Goal: Transaction & Acquisition: Purchase product/service

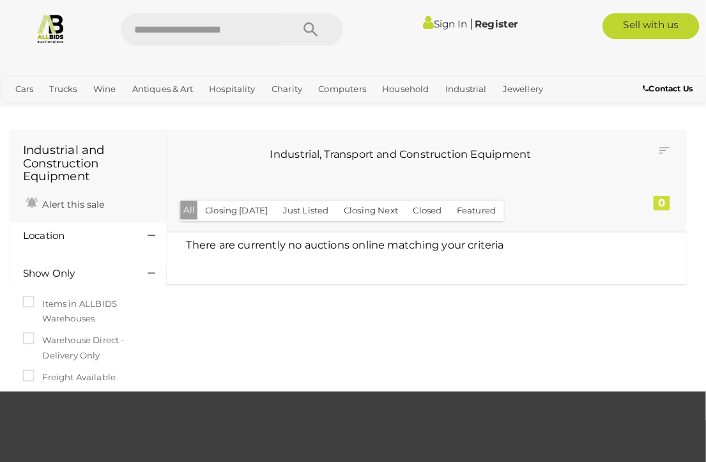
scroll to position [2, 0]
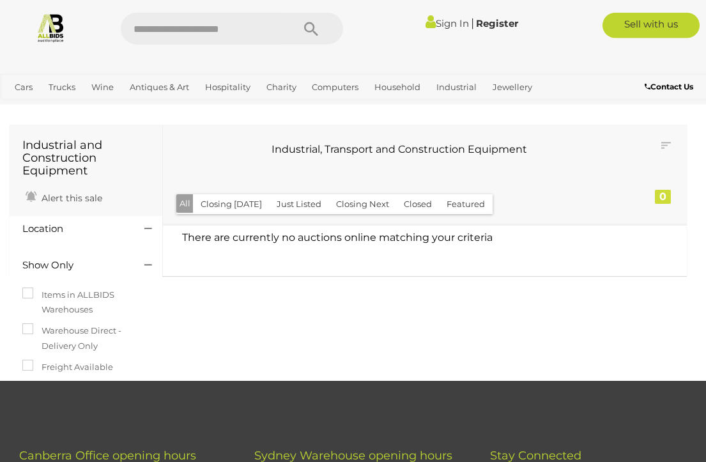
click at [0, 0] on span "Auctions" at bounding box center [0, 0] width 0 height 0
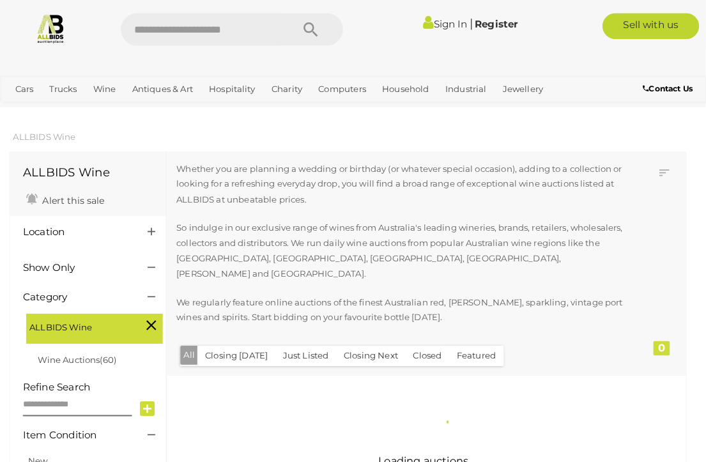
scroll to position [2, 0]
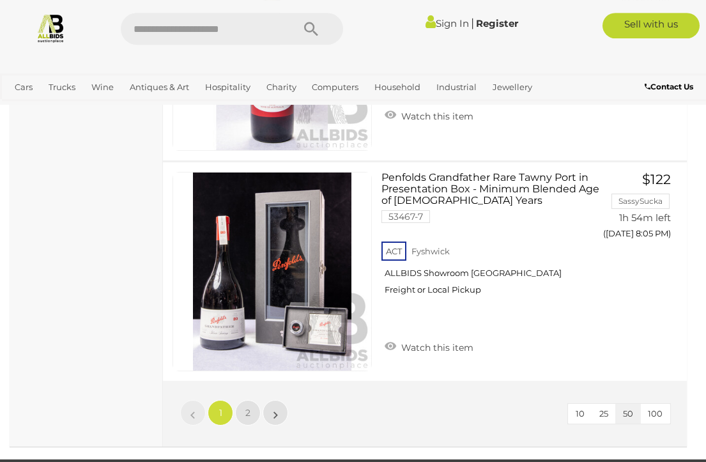
scroll to position [11012, 0]
click at [251, 400] on link "2" at bounding box center [248, 413] width 26 height 26
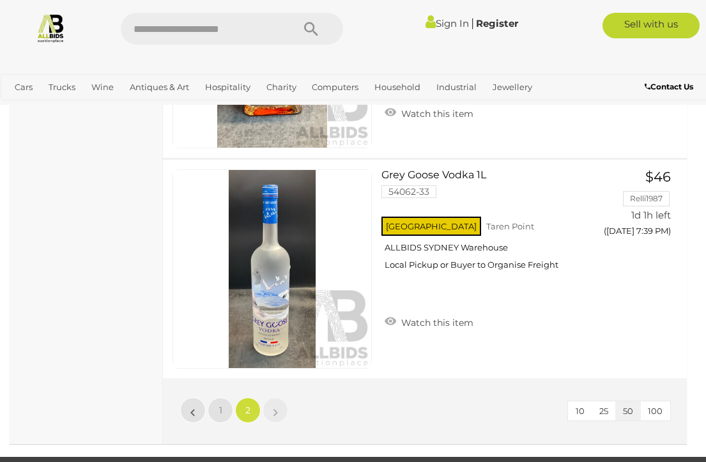
scroll to position [1552, 0]
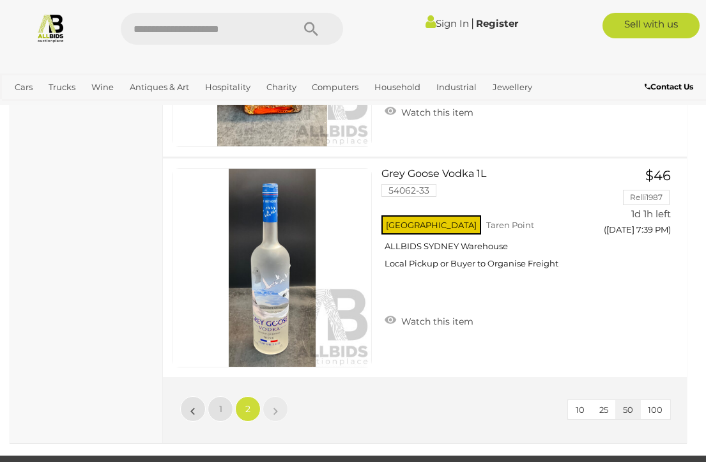
click at [0, 0] on span "Auctions" at bounding box center [0, 0] width 0 height 0
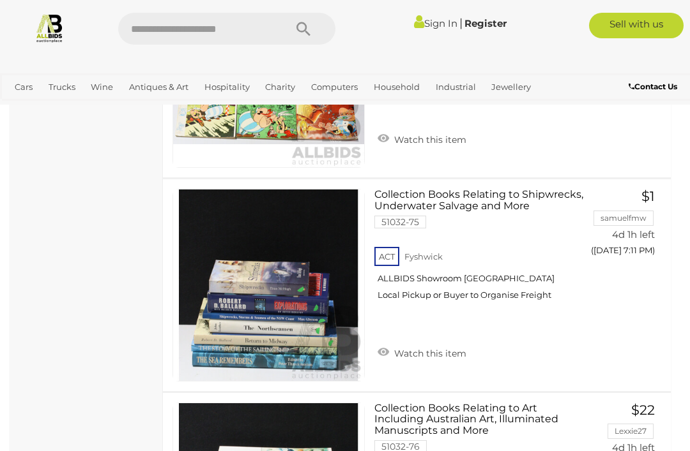
scroll to position [1950, 0]
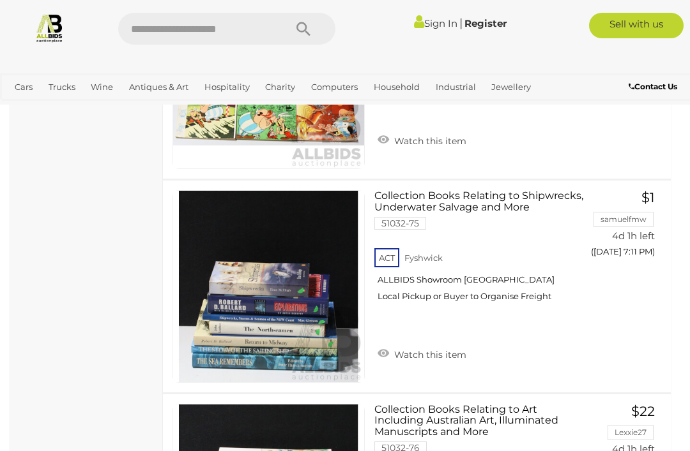
click at [0, 0] on span "Auctions" at bounding box center [0, 0] width 0 height 0
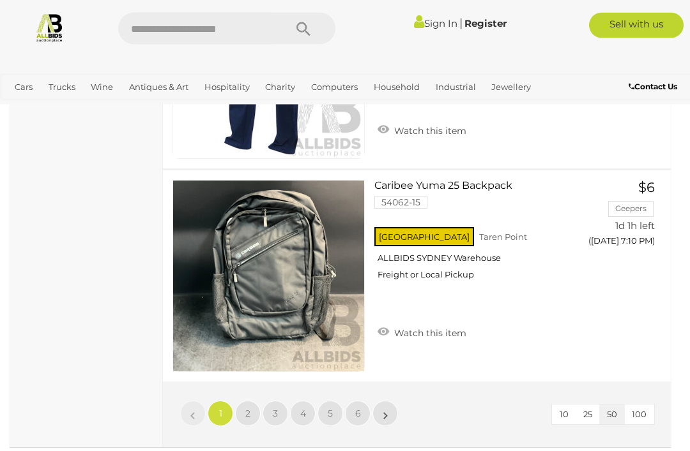
scroll to position [10726, 0]
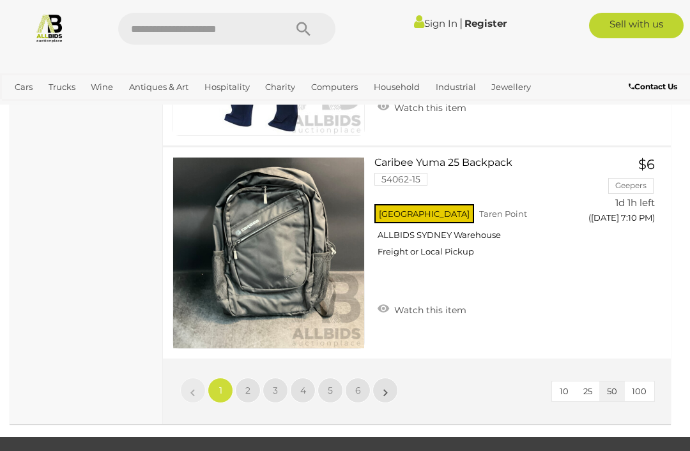
click at [251, 378] on link "2" at bounding box center [248, 391] width 26 height 26
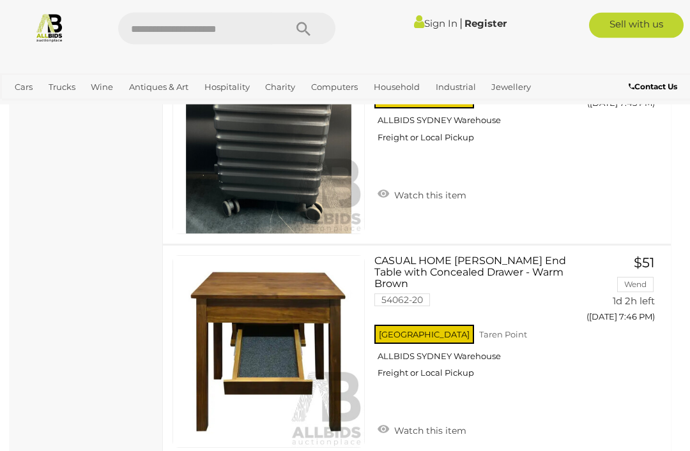
scroll to position [5014, 0]
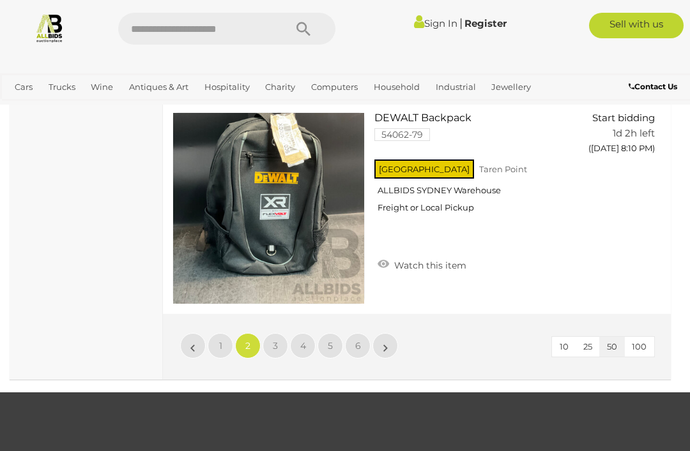
click at [360, 340] on span "6" at bounding box center [358, 345] width 6 height 11
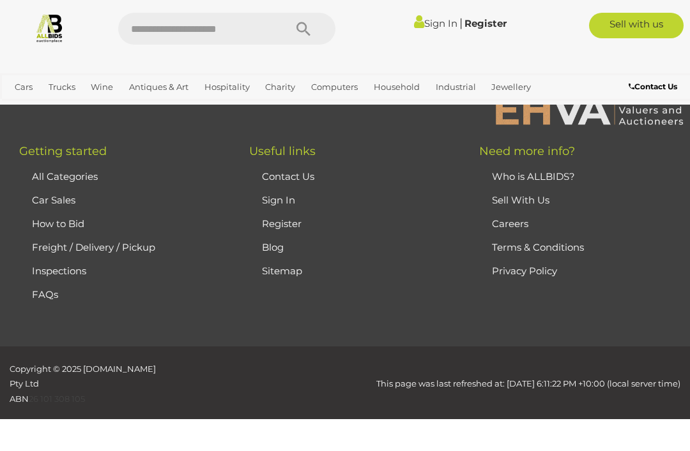
scroll to position [201, 0]
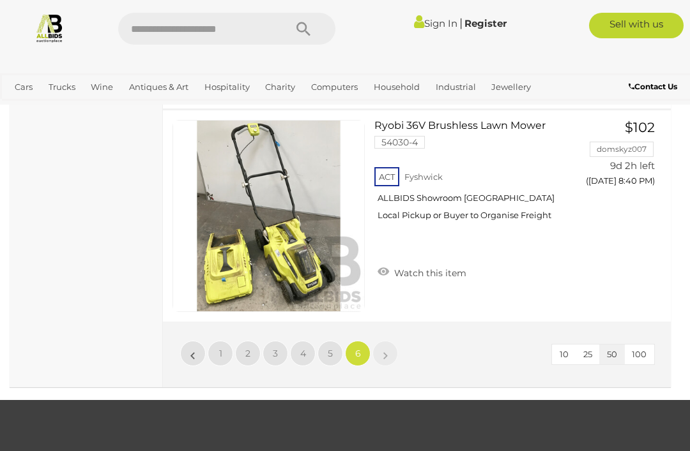
scroll to position [2791, 0]
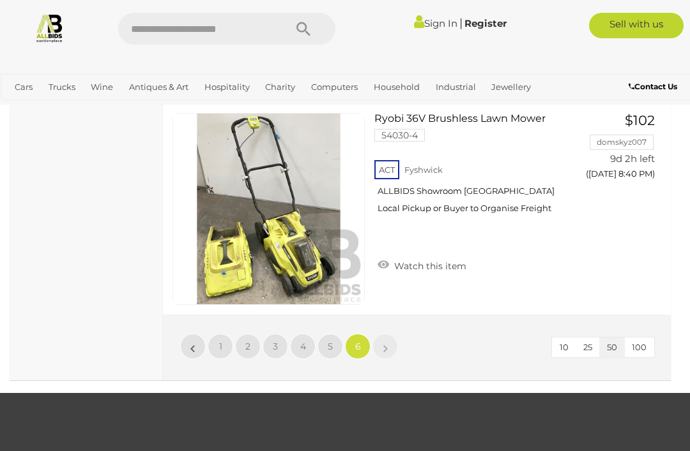
click at [335, 343] on link "5" at bounding box center [330, 347] width 26 height 26
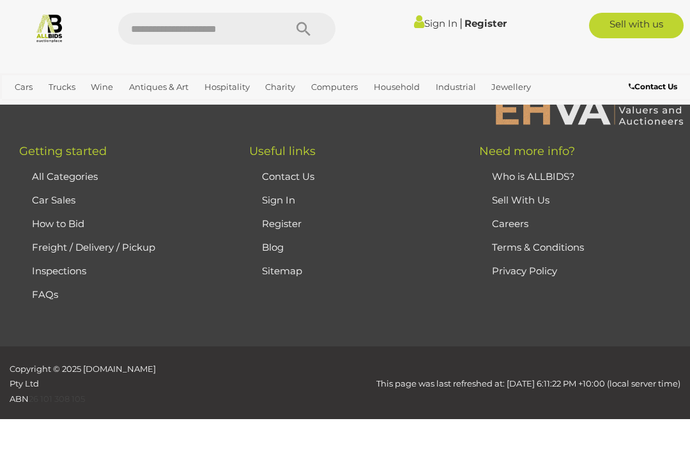
scroll to position [201, 0]
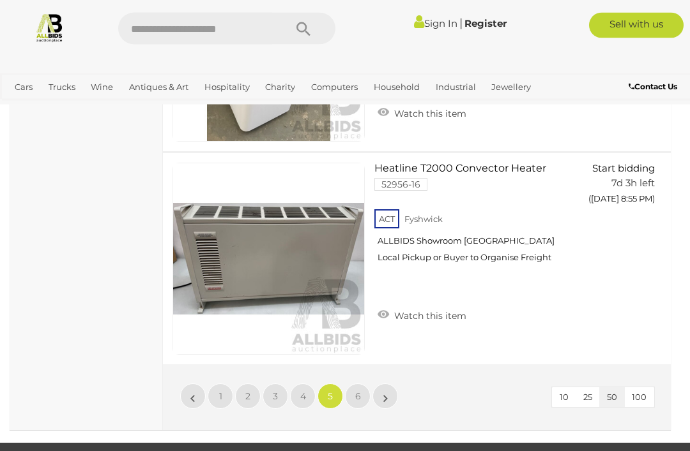
scroll to position [10677, 0]
click at [304, 391] on span "4" at bounding box center [303, 396] width 6 height 11
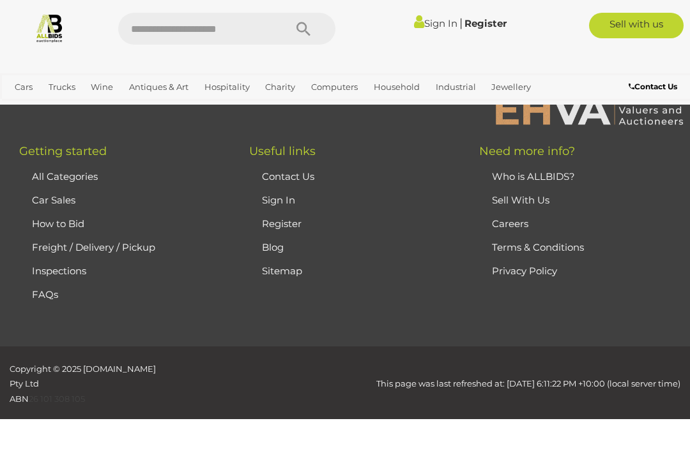
scroll to position [201, 0]
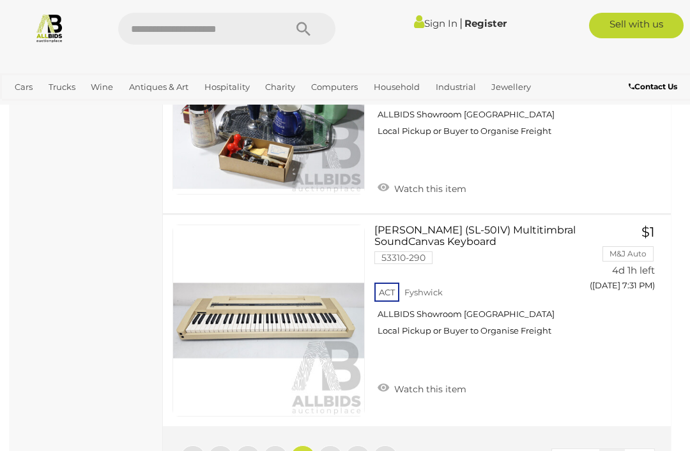
scroll to position [10622, 0]
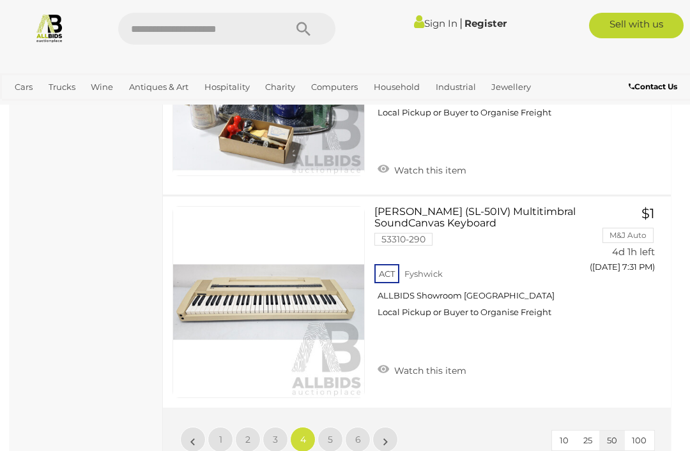
click at [280, 427] on link "3" at bounding box center [275, 440] width 26 height 26
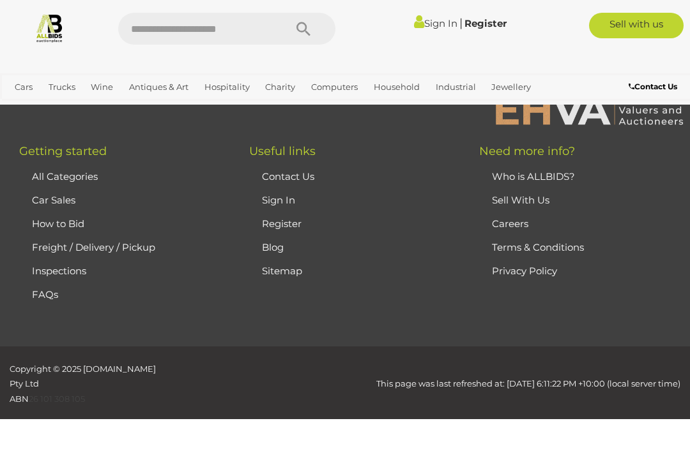
scroll to position [201, 0]
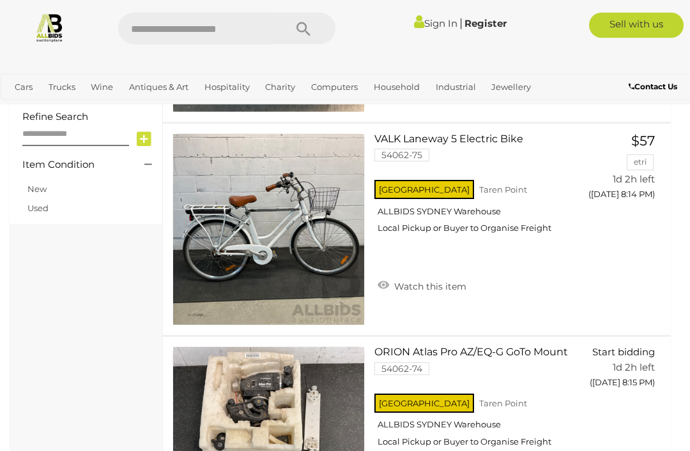
scroll to position [849, 0]
click at [0, 0] on link "View All Industrial Auctions" at bounding box center [0, 0] width 0 height 0
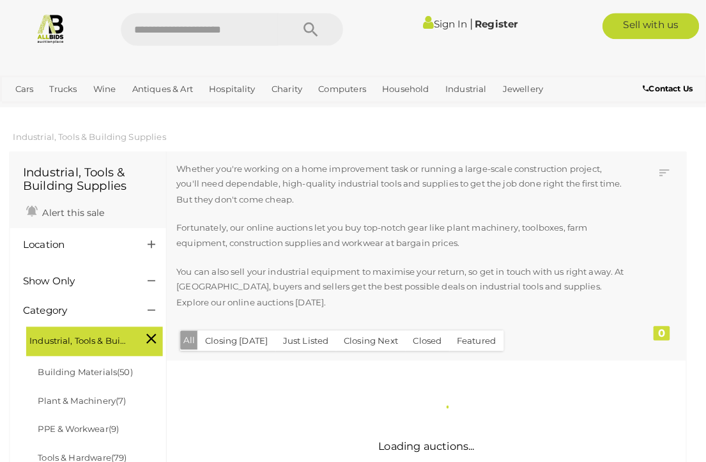
scroll to position [2, 0]
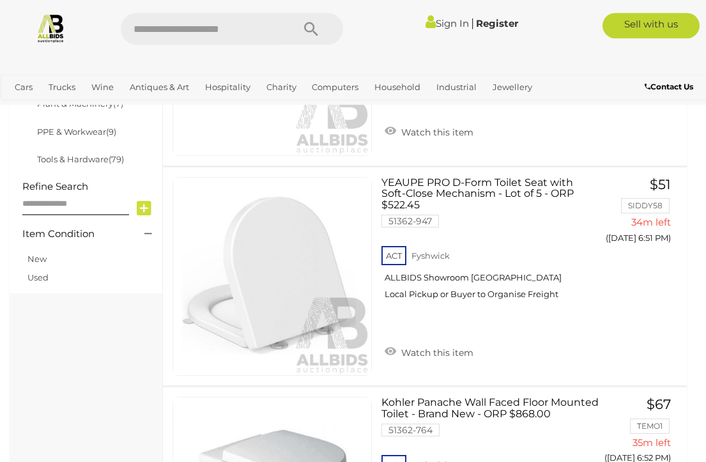
scroll to position [405, 0]
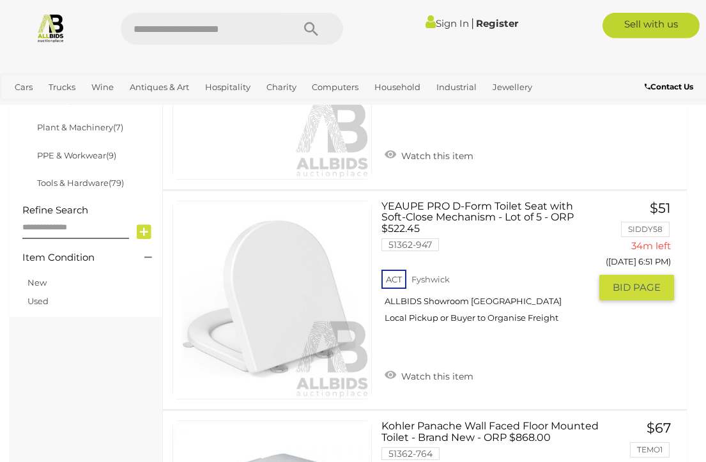
click at [347, 339] on img at bounding box center [272, 300] width 198 height 198
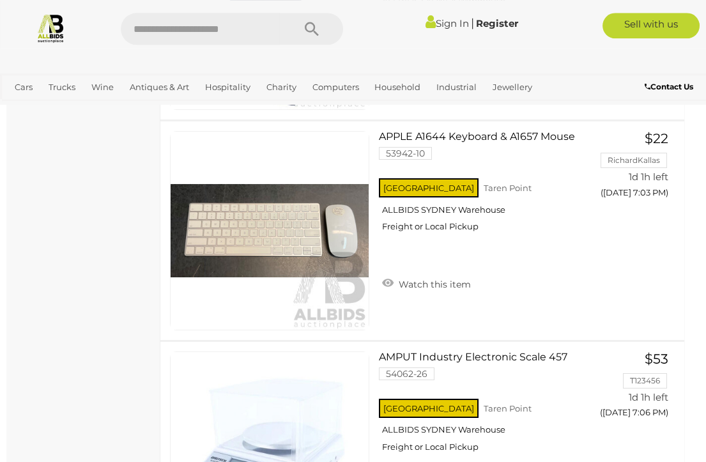
scroll to position [10818, 3]
click at [641, 225] on span "BID PAGE" at bounding box center [634, 218] width 48 height 13
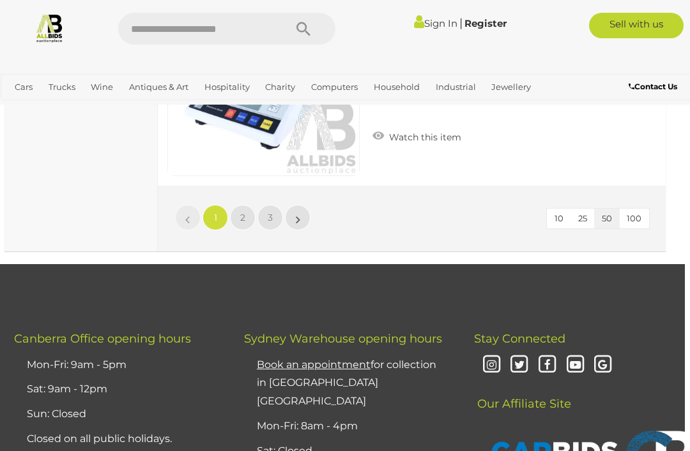
scroll to position [10854, 5]
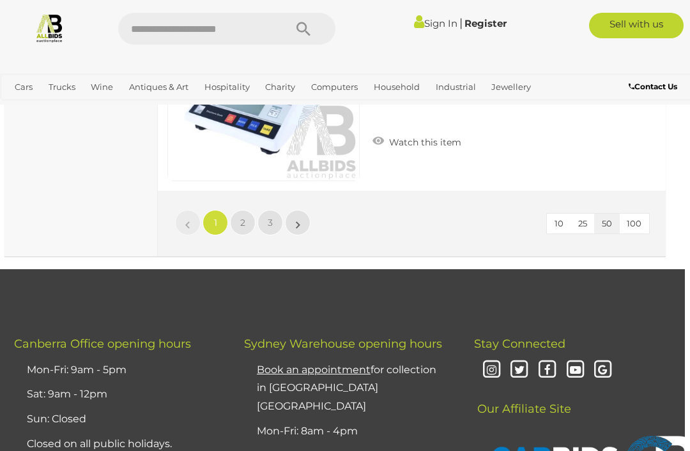
click at [242, 218] on span "2" at bounding box center [242, 222] width 5 height 11
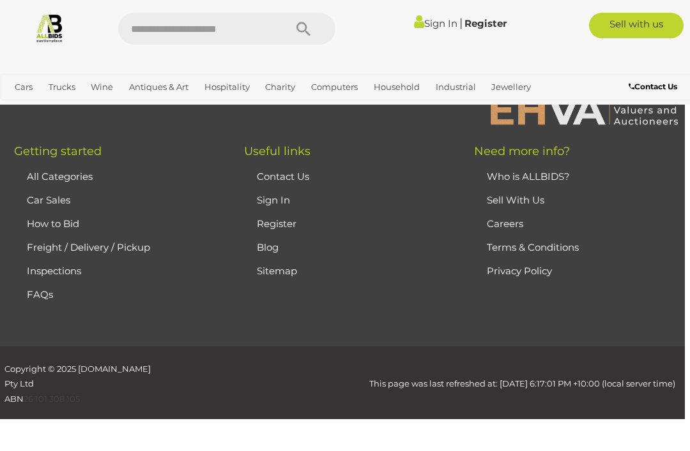
scroll to position [243, 0]
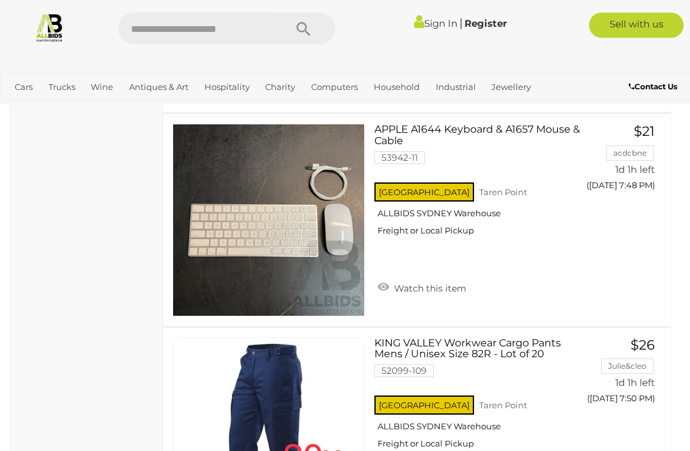
scroll to position [5398, 0]
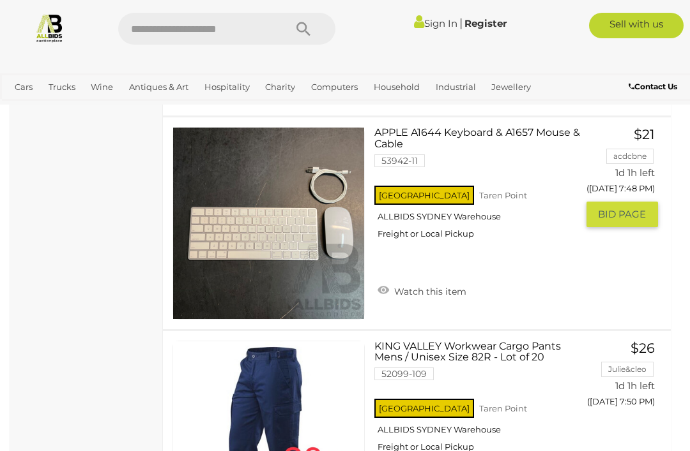
click at [623, 218] on span "BID PAGE" at bounding box center [622, 214] width 48 height 13
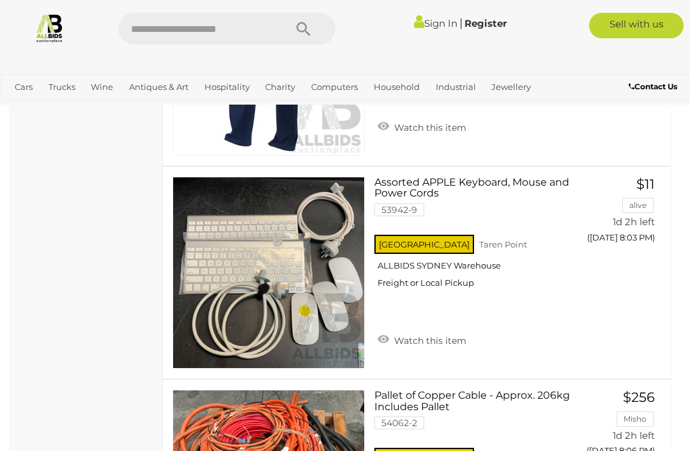
scroll to position [6414, 0]
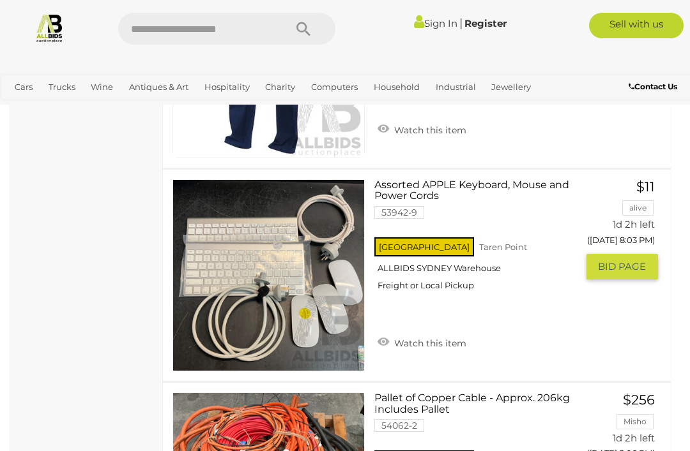
click at [625, 268] on span "BID PAGE" at bounding box center [622, 267] width 48 height 13
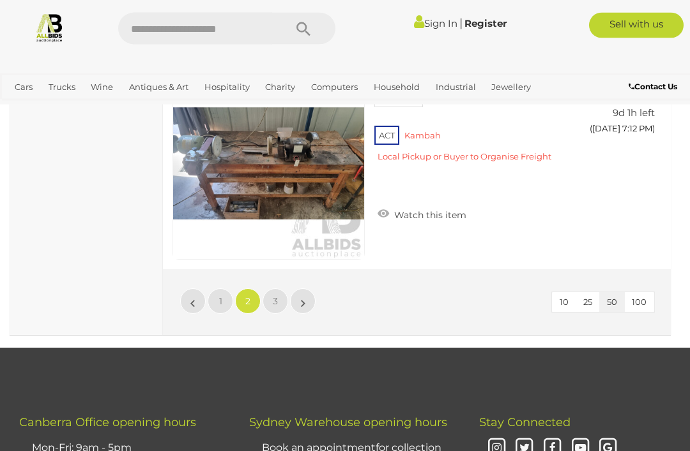
scroll to position [10797, 0]
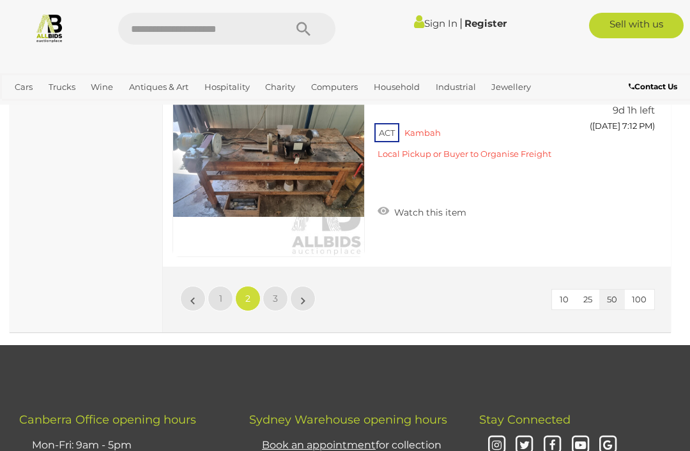
click at [279, 289] on link "3" at bounding box center [275, 299] width 26 height 26
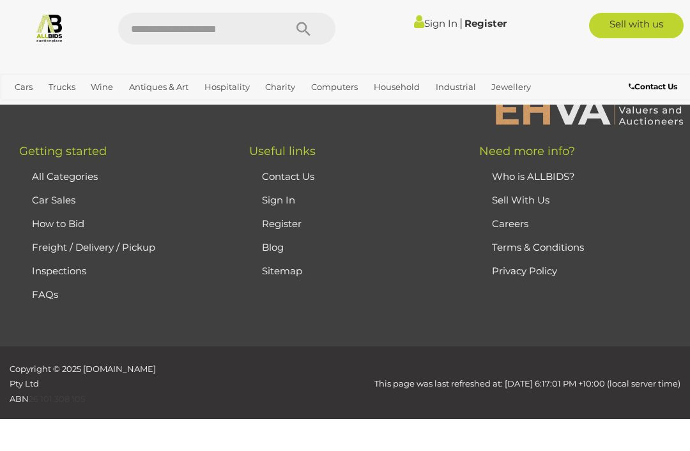
scroll to position [243, 0]
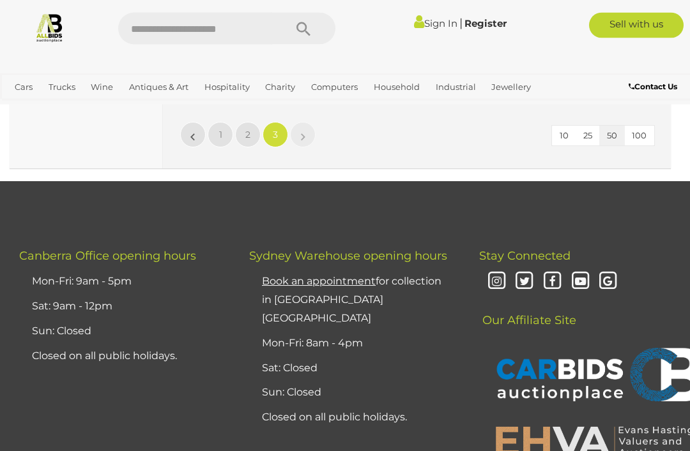
scroll to position [9022, 0]
click at [0, 0] on link "View All Antiques & Art Auctions" at bounding box center [0, 0] width 0 height 0
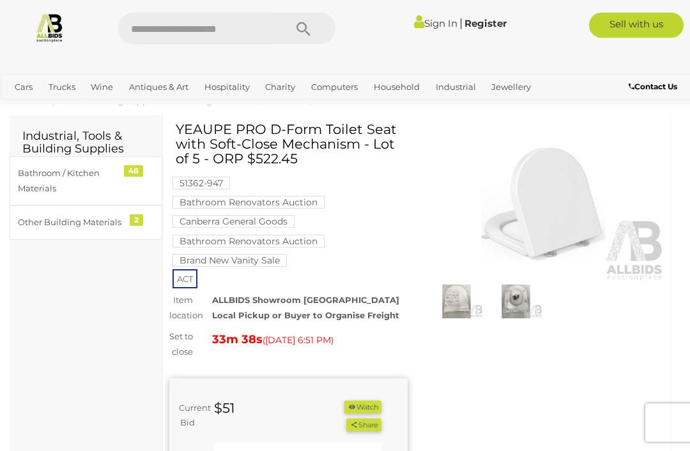
scroll to position [24, 0]
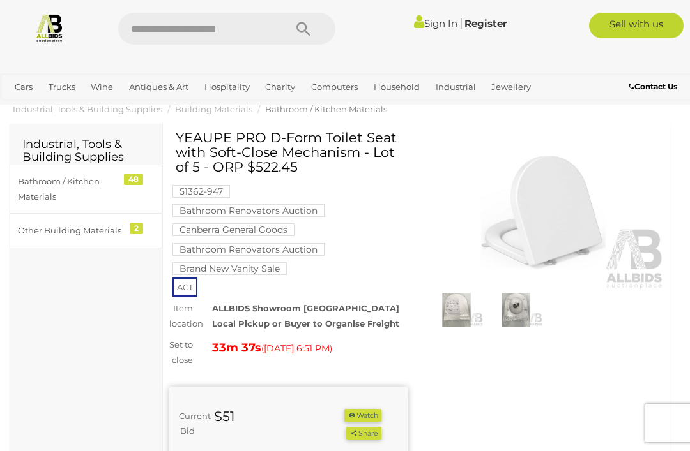
click at [459, 315] on img at bounding box center [456, 310] width 53 height 34
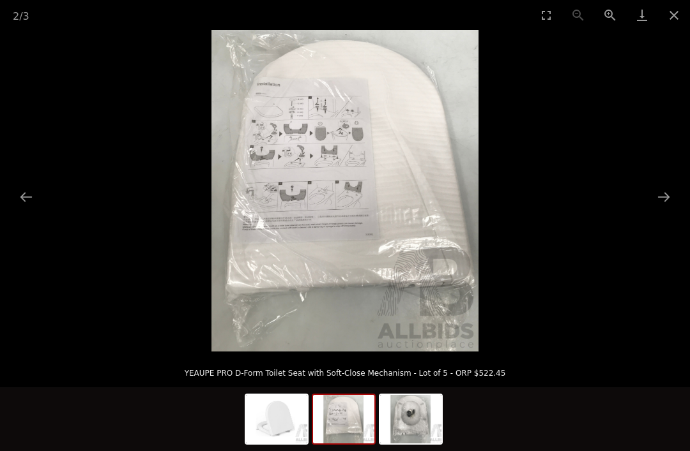
click at [662, 201] on button "Next slide" at bounding box center [663, 197] width 27 height 25
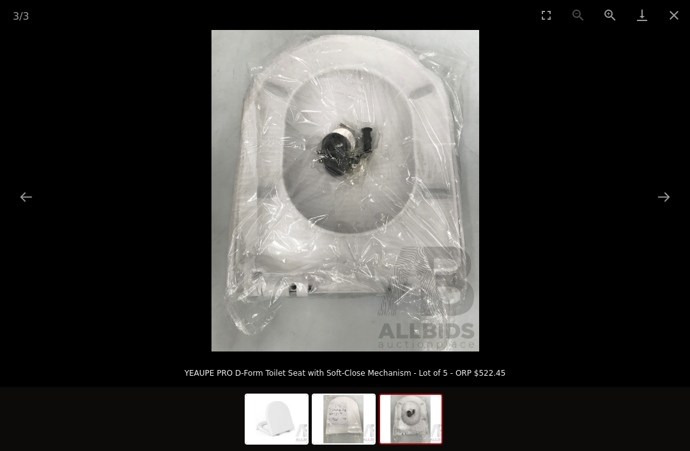
click at [662, 206] on button "Next slide" at bounding box center [663, 197] width 27 height 25
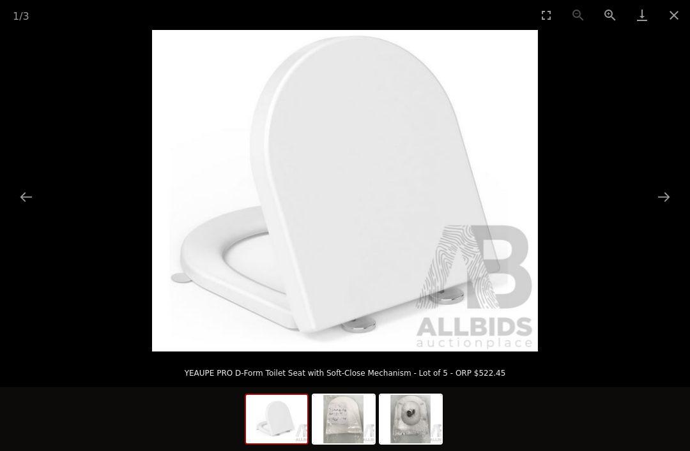
click at [682, 19] on button "Close gallery" at bounding box center [674, 15] width 32 height 30
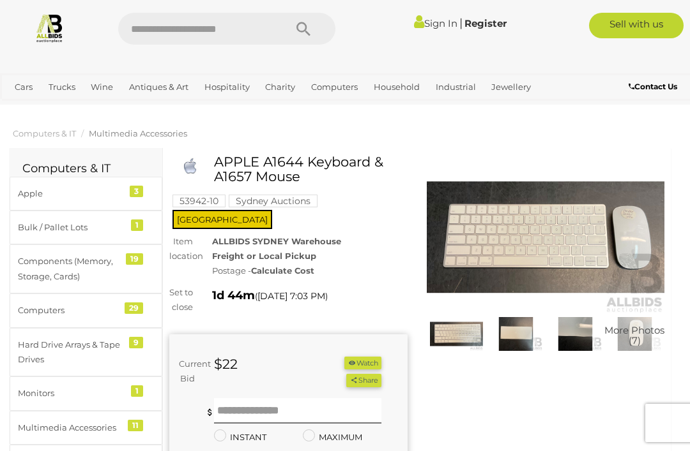
click at [577, 238] on img at bounding box center [546, 237] width 238 height 153
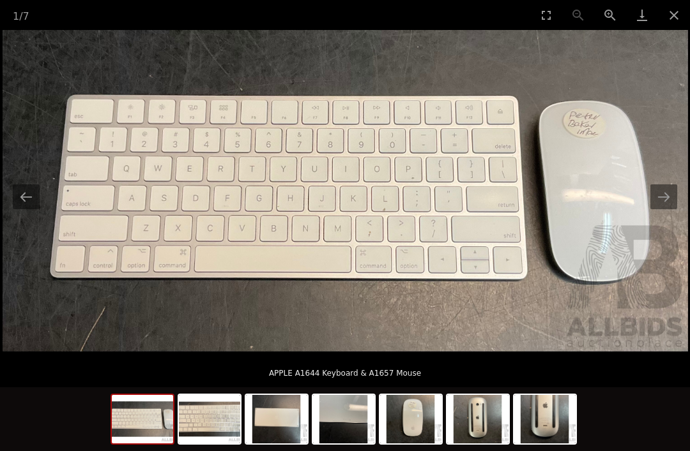
click at [663, 203] on button "Next slide" at bounding box center [663, 197] width 27 height 25
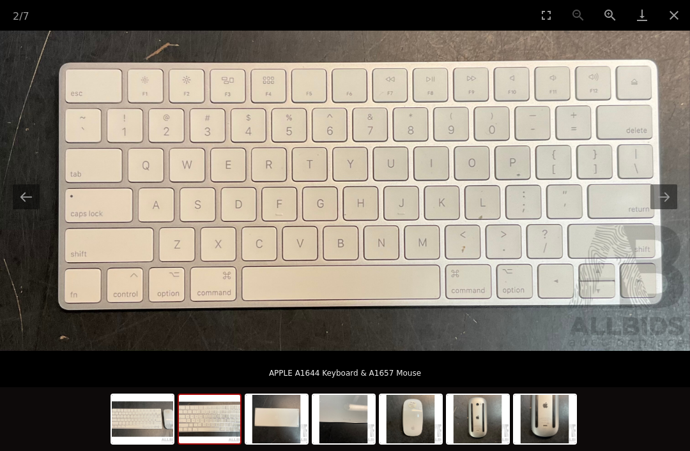
click at [671, 197] on button "Next slide" at bounding box center [663, 197] width 27 height 25
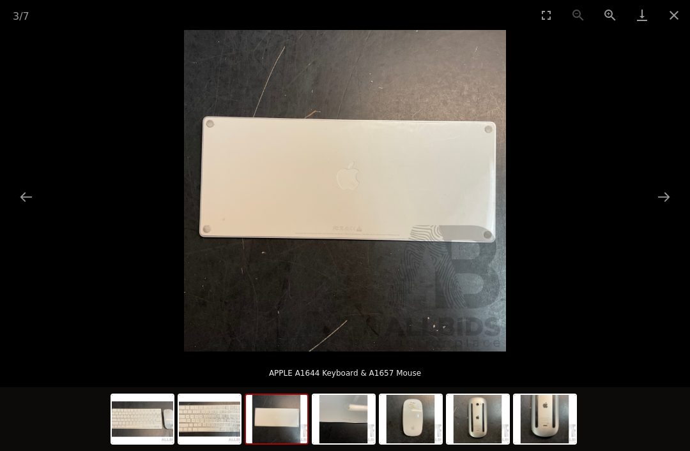
click at [659, 203] on button "Next slide" at bounding box center [663, 197] width 27 height 25
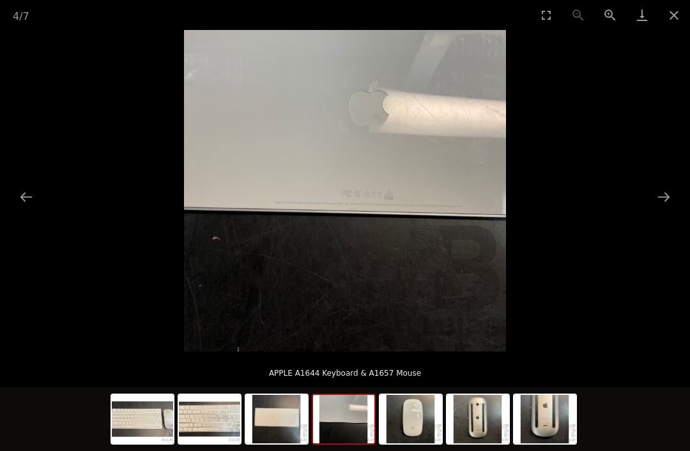
click at [665, 201] on button "Next slide" at bounding box center [663, 197] width 27 height 25
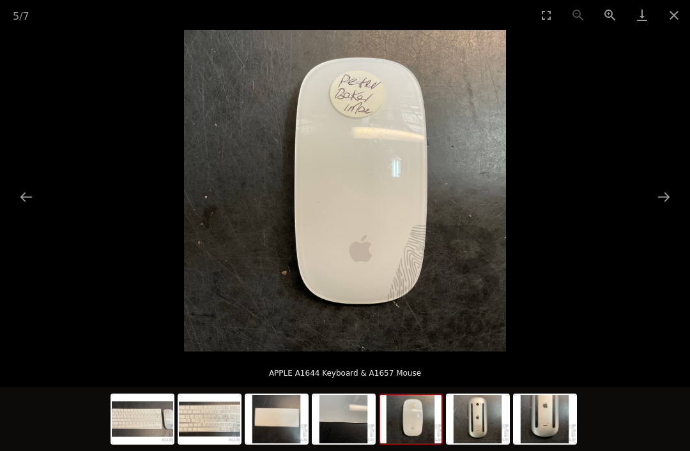
click at [662, 206] on button "Next slide" at bounding box center [663, 197] width 27 height 25
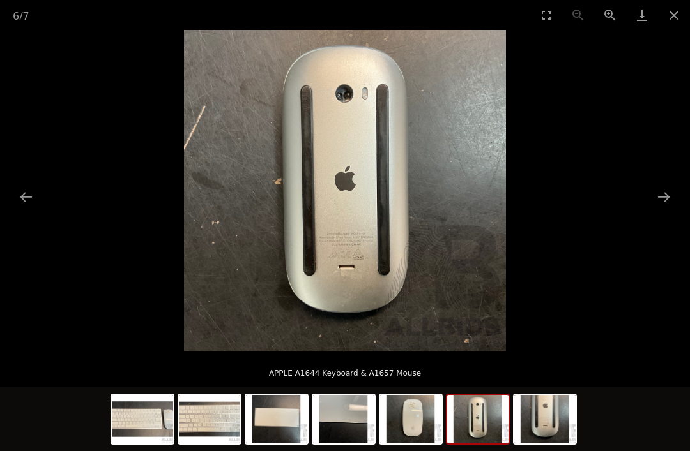
click at [662, 201] on button "Next slide" at bounding box center [663, 197] width 27 height 25
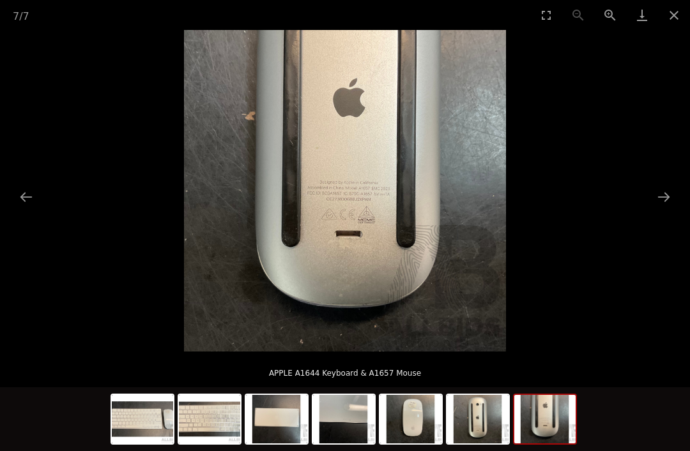
click at [669, 197] on button "Next slide" at bounding box center [663, 197] width 27 height 25
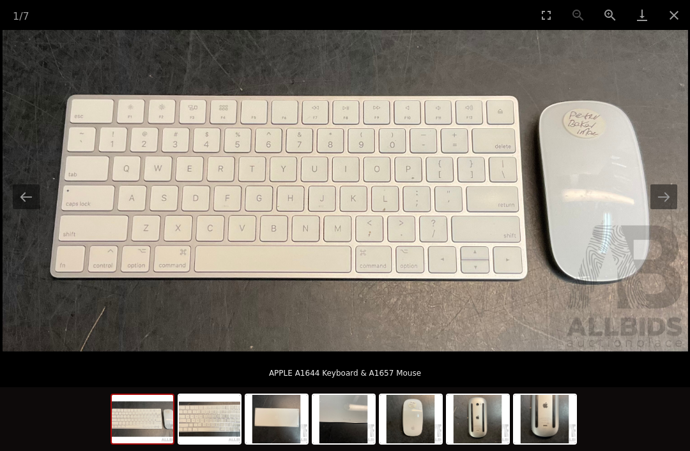
click at [680, 21] on button "Close gallery" at bounding box center [674, 15] width 32 height 30
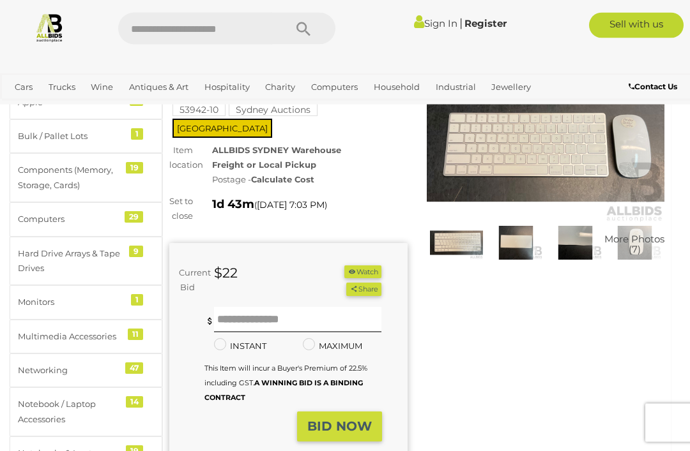
scroll to position [93, 0]
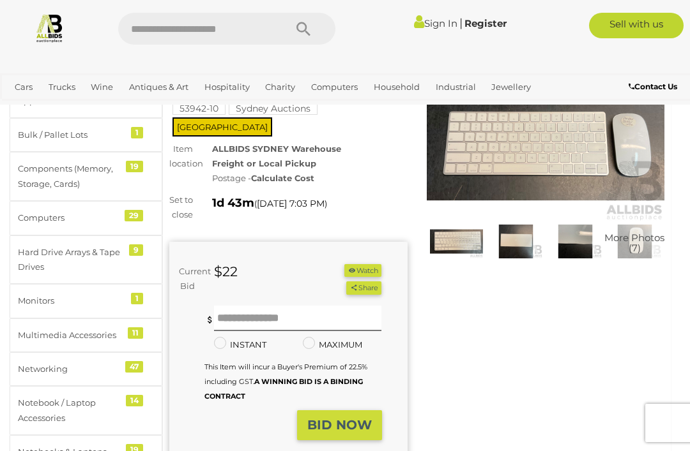
click at [299, 173] on strong "Calculate Cost" at bounding box center [282, 178] width 63 height 10
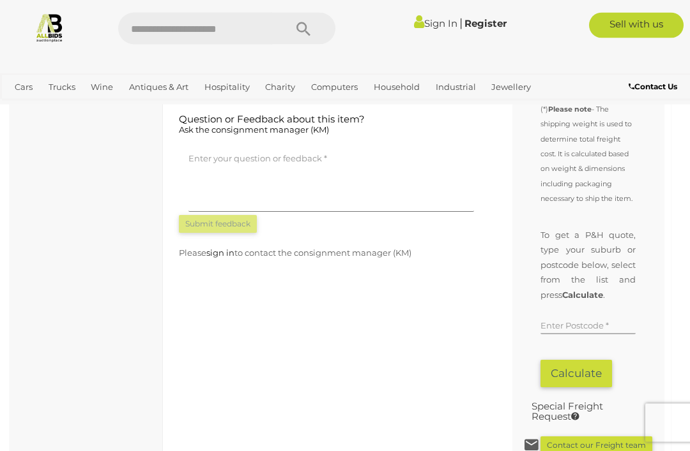
click at [555, 316] on input "text" at bounding box center [587, 325] width 95 height 19
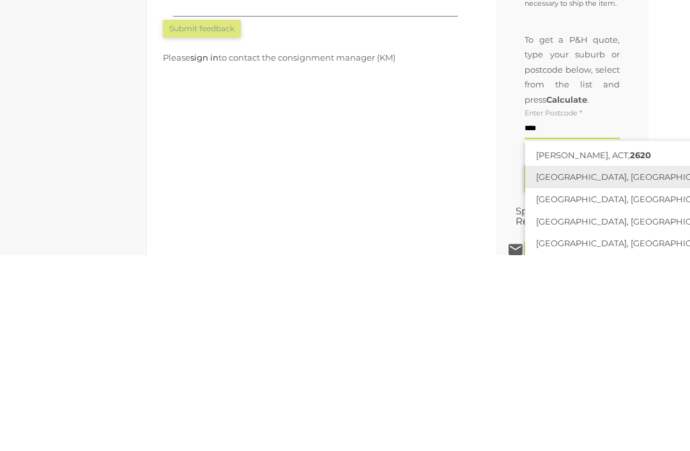
click at [574, 362] on link "BURRA, NSW, 2620" at bounding box center [671, 373] width 293 height 22
type input "**********"
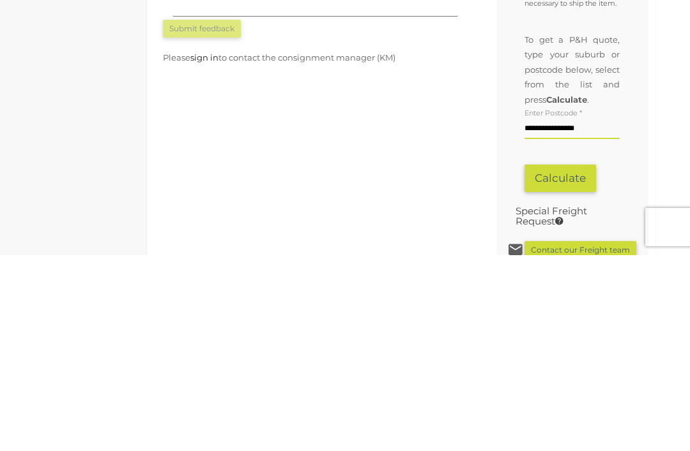
scroll to position [1117, 16]
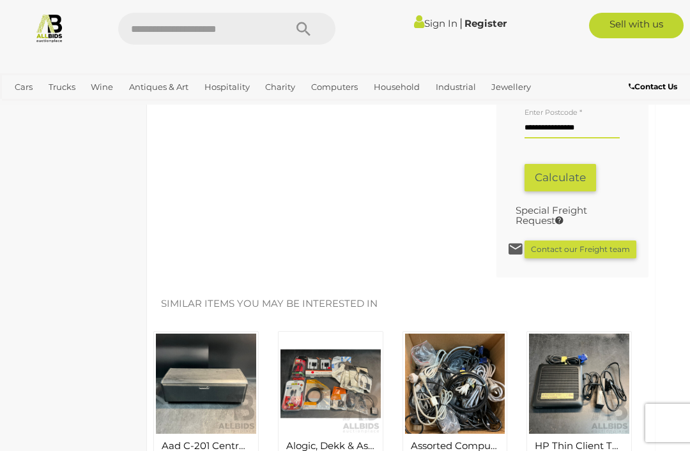
click at [598, 120] on input "**********" at bounding box center [571, 128] width 95 height 19
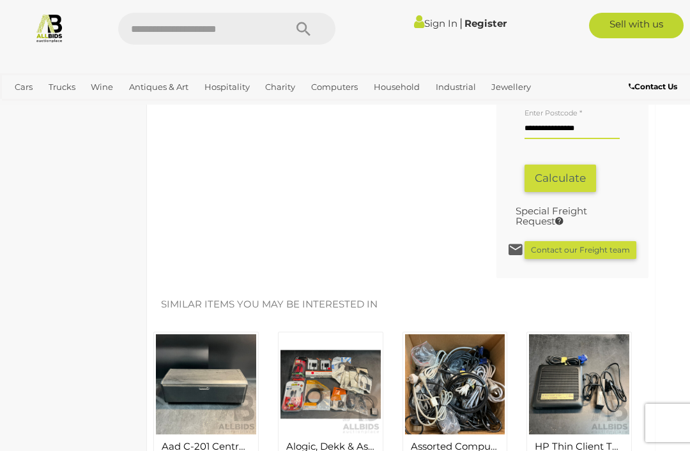
click at [579, 165] on button "Calculate" at bounding box center [560, 178] width 72 height 27
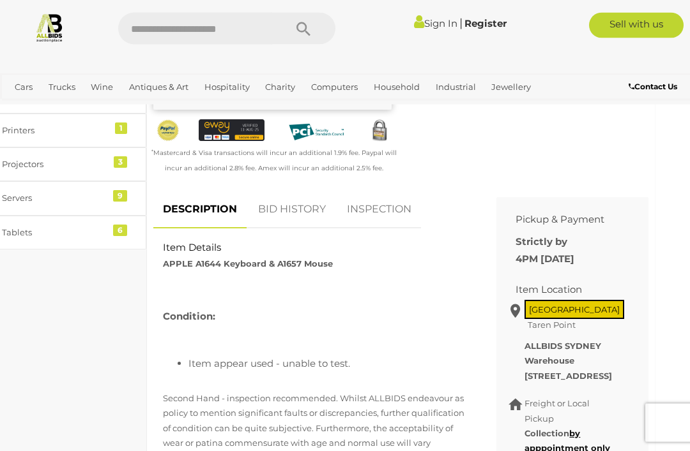
scroll to position [434, 16]
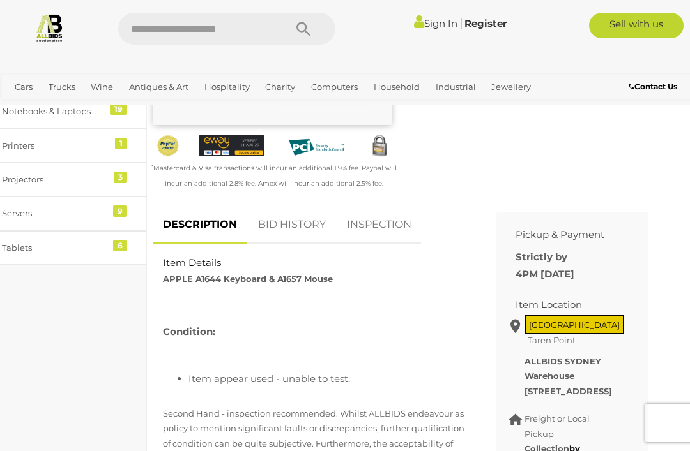
click at [314, 222] on link "BID HISTORY" at bounding box center [291, 225] width 87 height 38
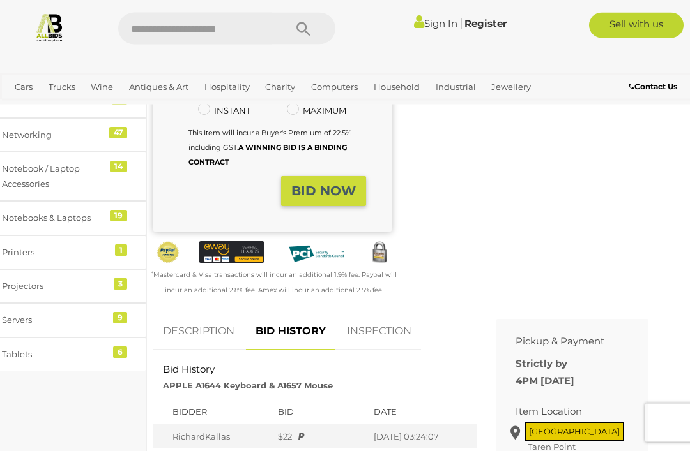
scroll to position [323, 16]
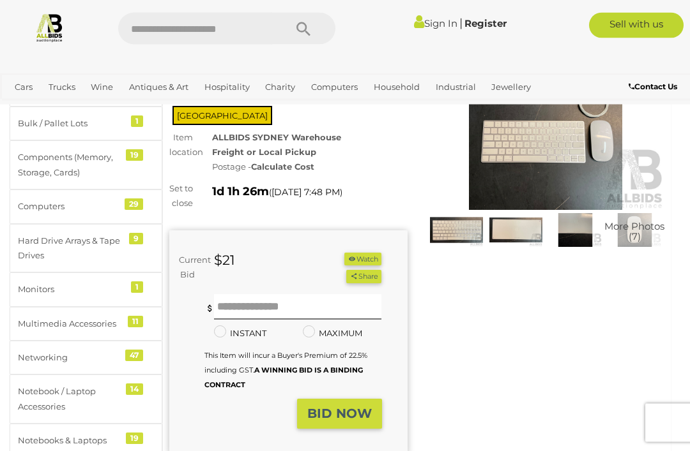
scroll to position [64, 0]
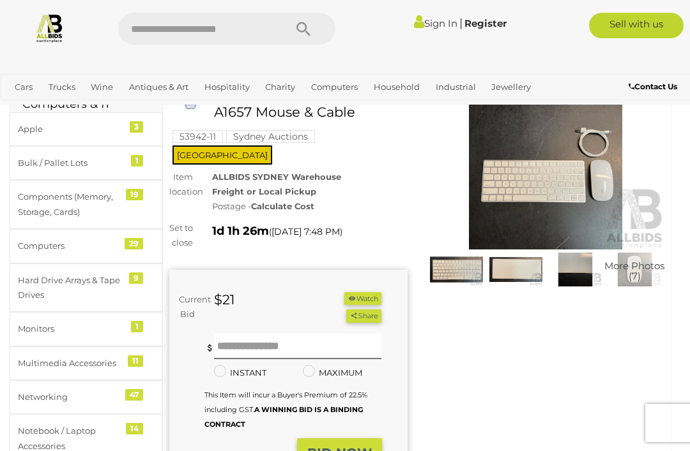
click at [554, 204] on img at bounding box center [546, 172] width 238 height 153
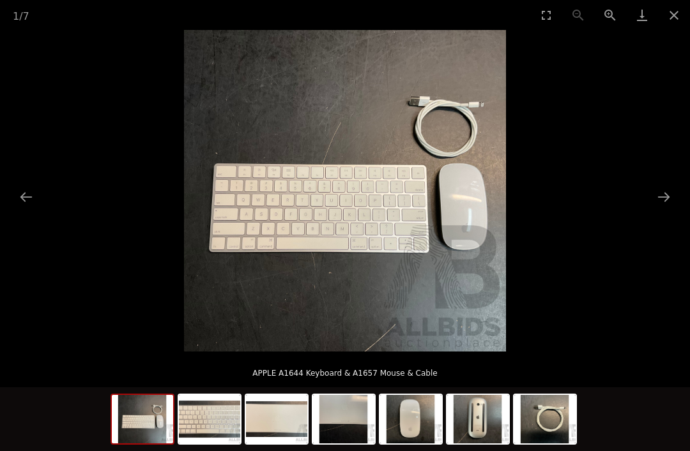
click at [665, 202] on button "Next slide" at bounding box center [663, 197] width 27 height 25
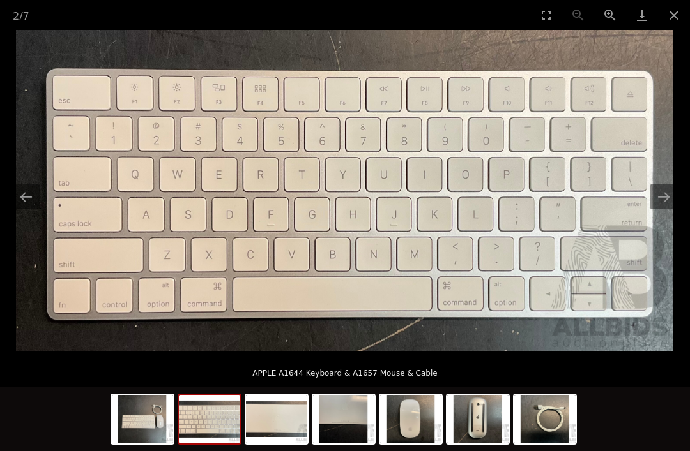
click at [665, 198] on button "Next slide" at bounding box center [663, 197] width 27 height 25
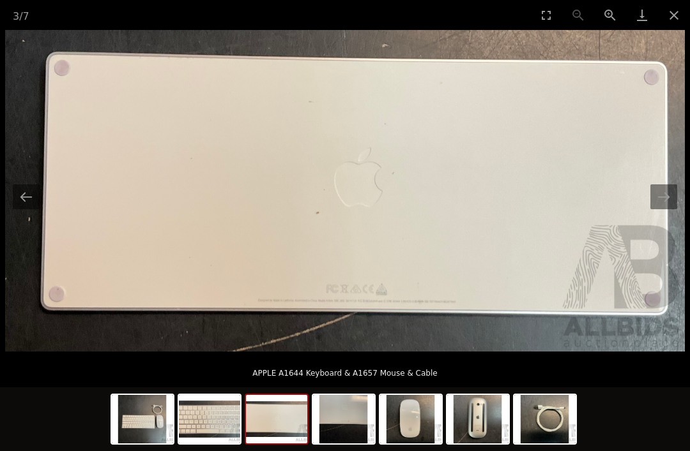
click at [663, 201] on button "Next slide" at bounding box center [663, 197] width 27 height 25
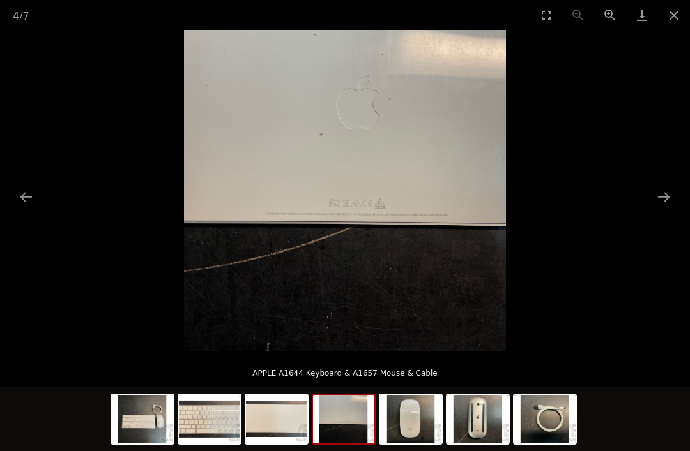
click at [662, 202] on button "Next slide" at bounding box center [663, 197] width 27 height 25
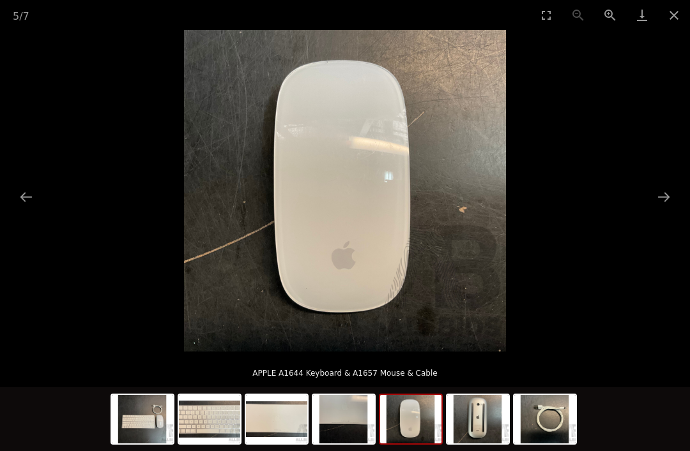
click at [668, 199] on button "Next slide" at bounding box center [663, 197] width 27 height 25
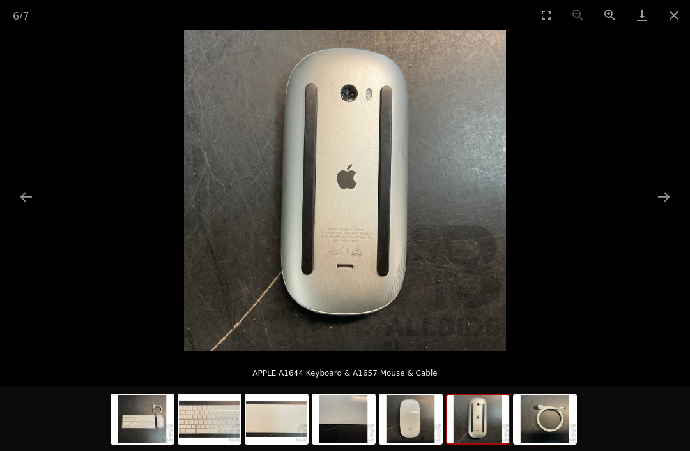
click at [666, 204] on button "Next slide" at bounding box center [663, 197] width 27 height 25
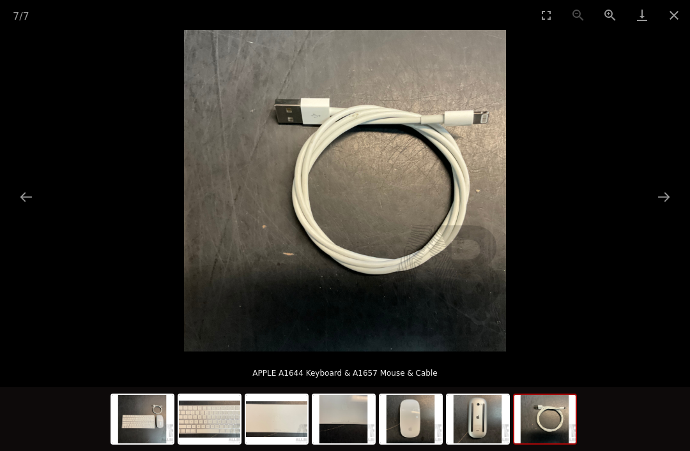
click at [667, 201] on button "Next slide" at bounding box center [663, 197] width 27 height 25
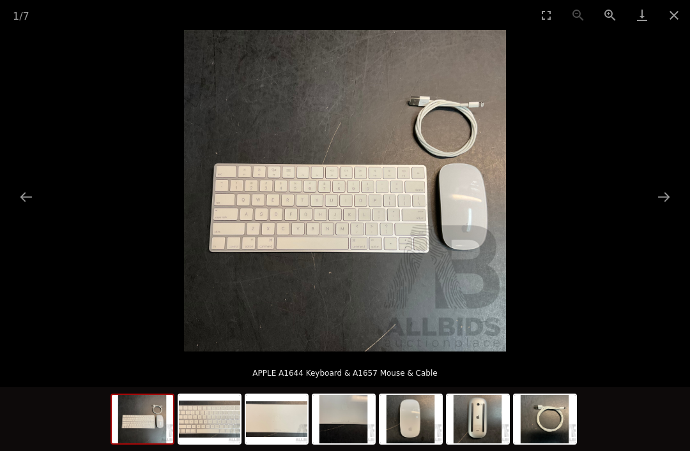
click at [670, 198] on button "Next slide" at bounding box center [663, 197] width 27 height 25
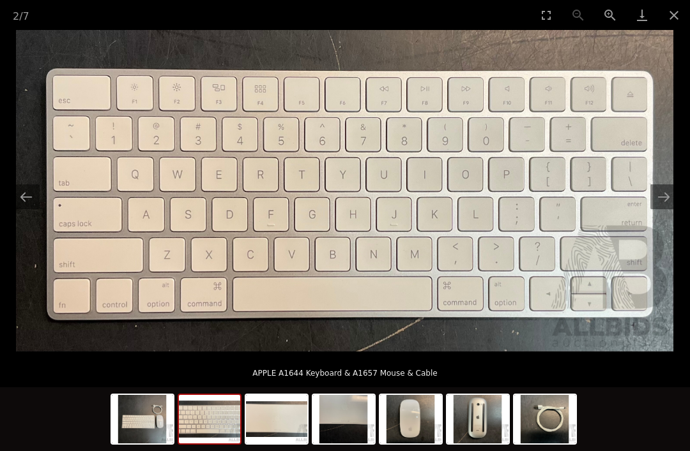
click at [681, 22] on button "Close gallery" at bounding box center [674, 15] width 32 height 30
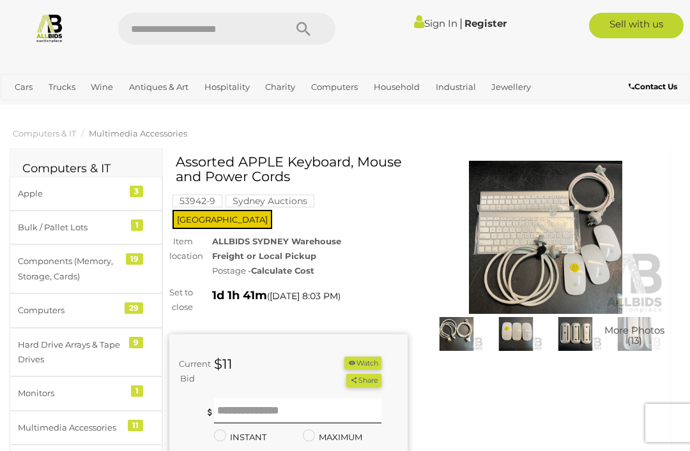
click at [555, 241] on img at bounding box center [546, 237] width 238 height 153
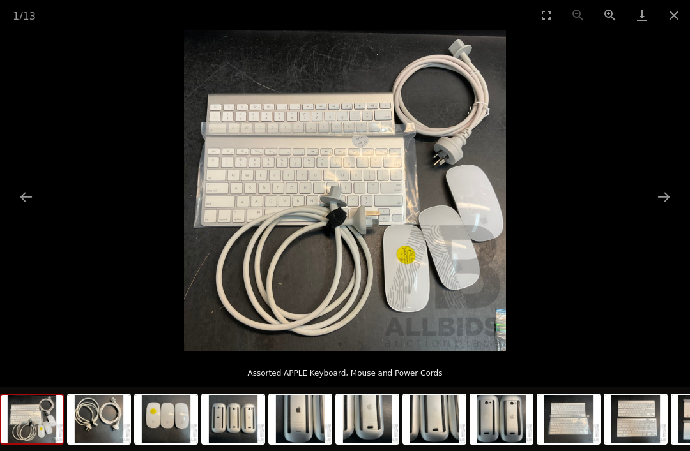
click at [663, 198] on button "Next slide" at bounding box center [663, 197] width 27 height 25
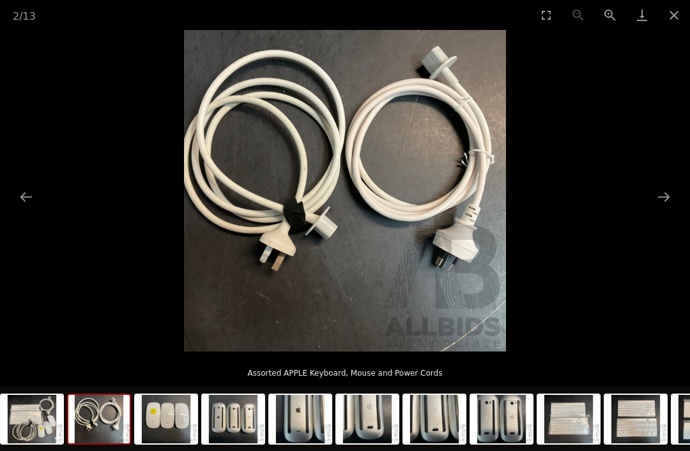
click at [663, 201] on button "Next slide" at bounding box center [663, 197] width 27 height 25
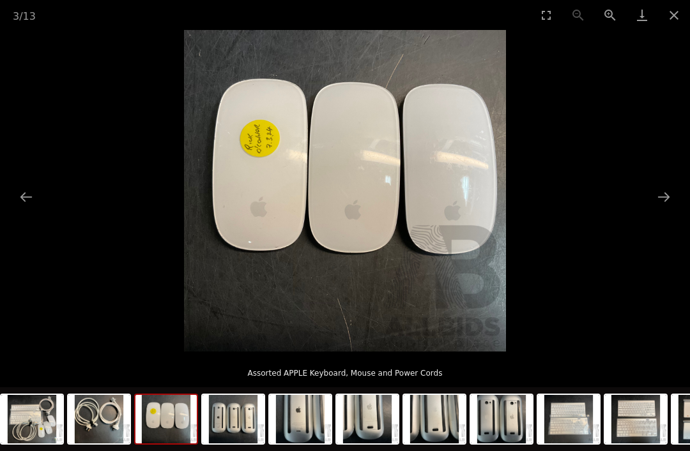
click at [670, 191] on button "Next slide" at bounding box center [663, 197] width 27 height 25
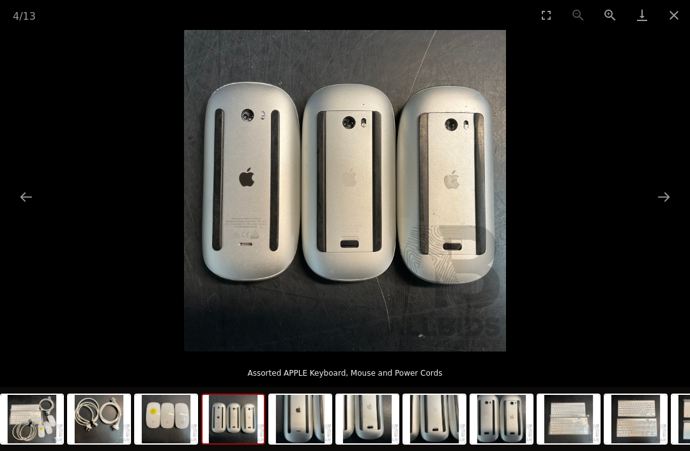
click at [670, 198] on button "Next slide" at bounding box center [663, 197] width 27 height 25
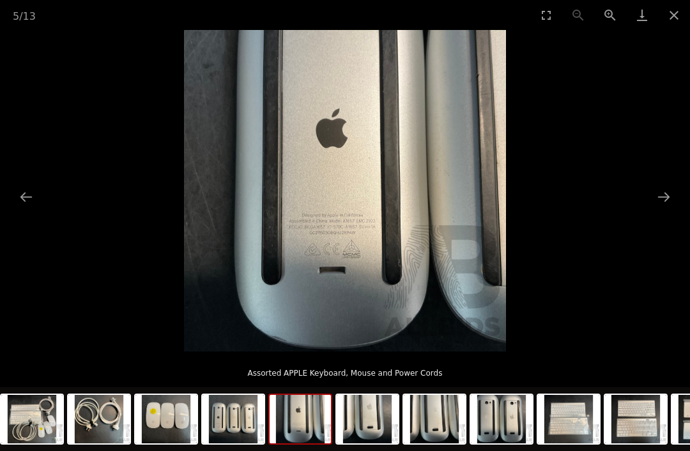
click at [672, 197] on button "Next slide" at bounding box center [663, 197] width 27 height 25
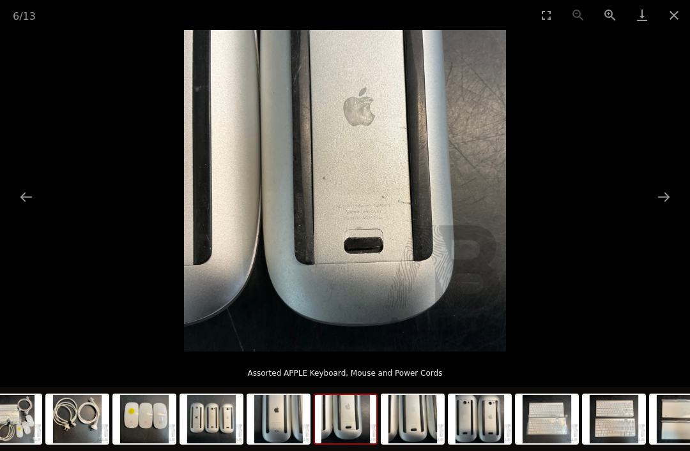
click at [669, 196] on button "Next slide" at bounding box center [663, 197] width 27 height 25
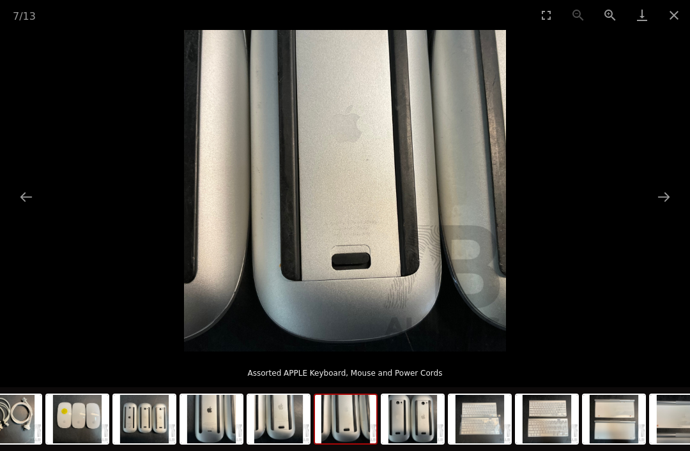
click at [674, 195] on button "Next slide" at bounding box center [663, 197] width 27 height 25
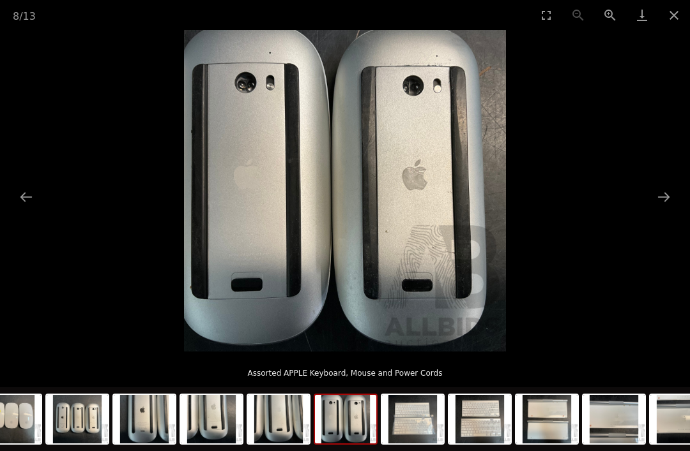
click at [672, 198] on button "Next slide" at bounding box center [663, 197] width 27 height 25
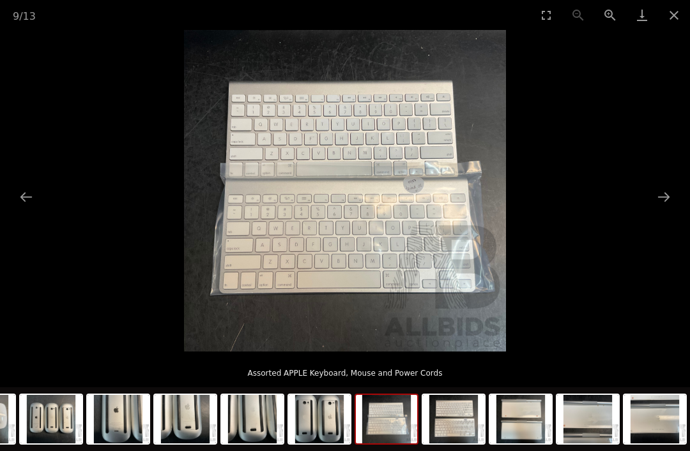
click at [670, 193] on button "Next slide" at bounding box center [663, 197] width 27 height 25
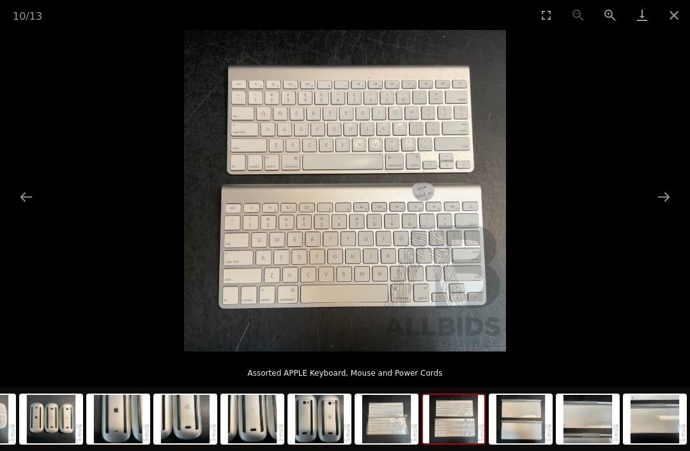
click at [669, 201] on button "Next slide" at bounding box center [663, 197] width 27 height 25
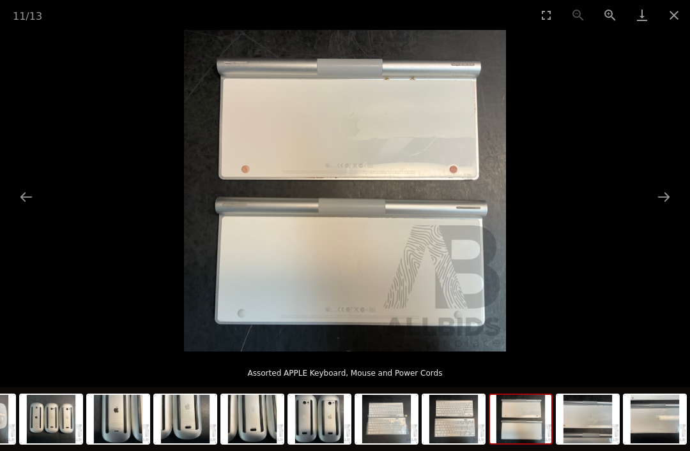
click at [670, 204] on button "Next slide" at bounding box center [663, 197] width 27 height 25
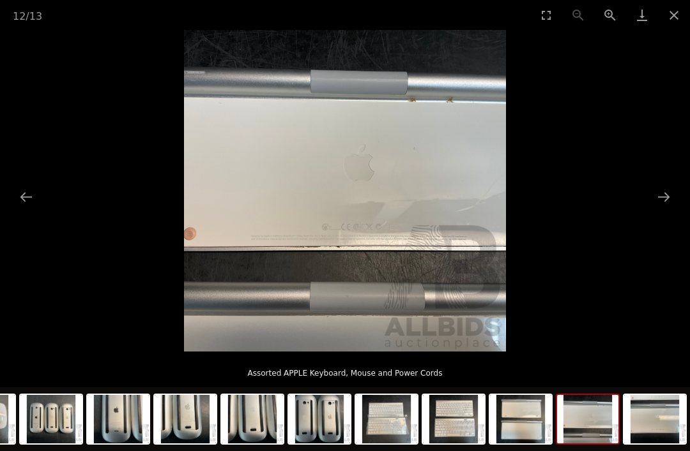
click at [662, 202] on button "Next slide" at bounding box center [663, 197] width 27 height 25
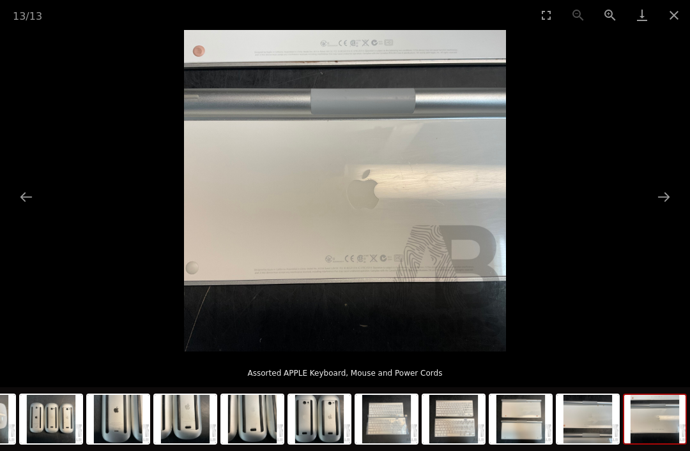
click at [660, 199] on button "Next slide" at bounding box center [663, 197] width 27 height 25
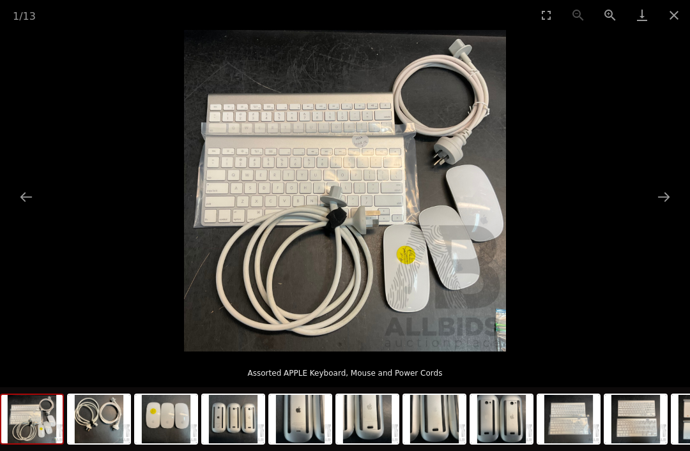
click at [679, 23] on button "Close gallery" at bounding box center [674, 15] width 32 height 30
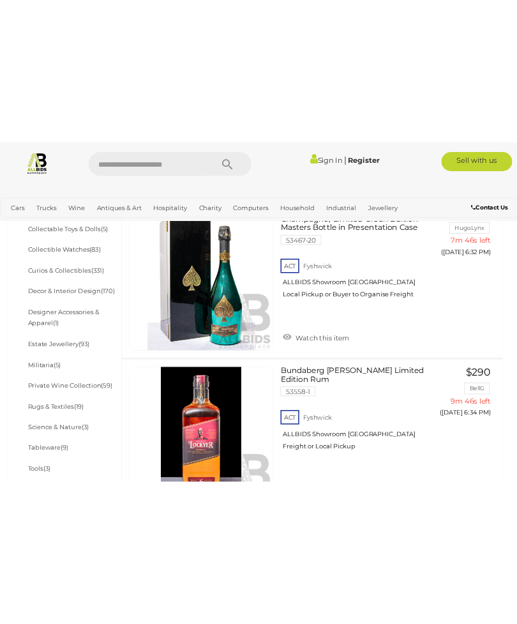
scroll to position [1248, 0]
